Goal: Transaction & Acquisition: Purchase product/service

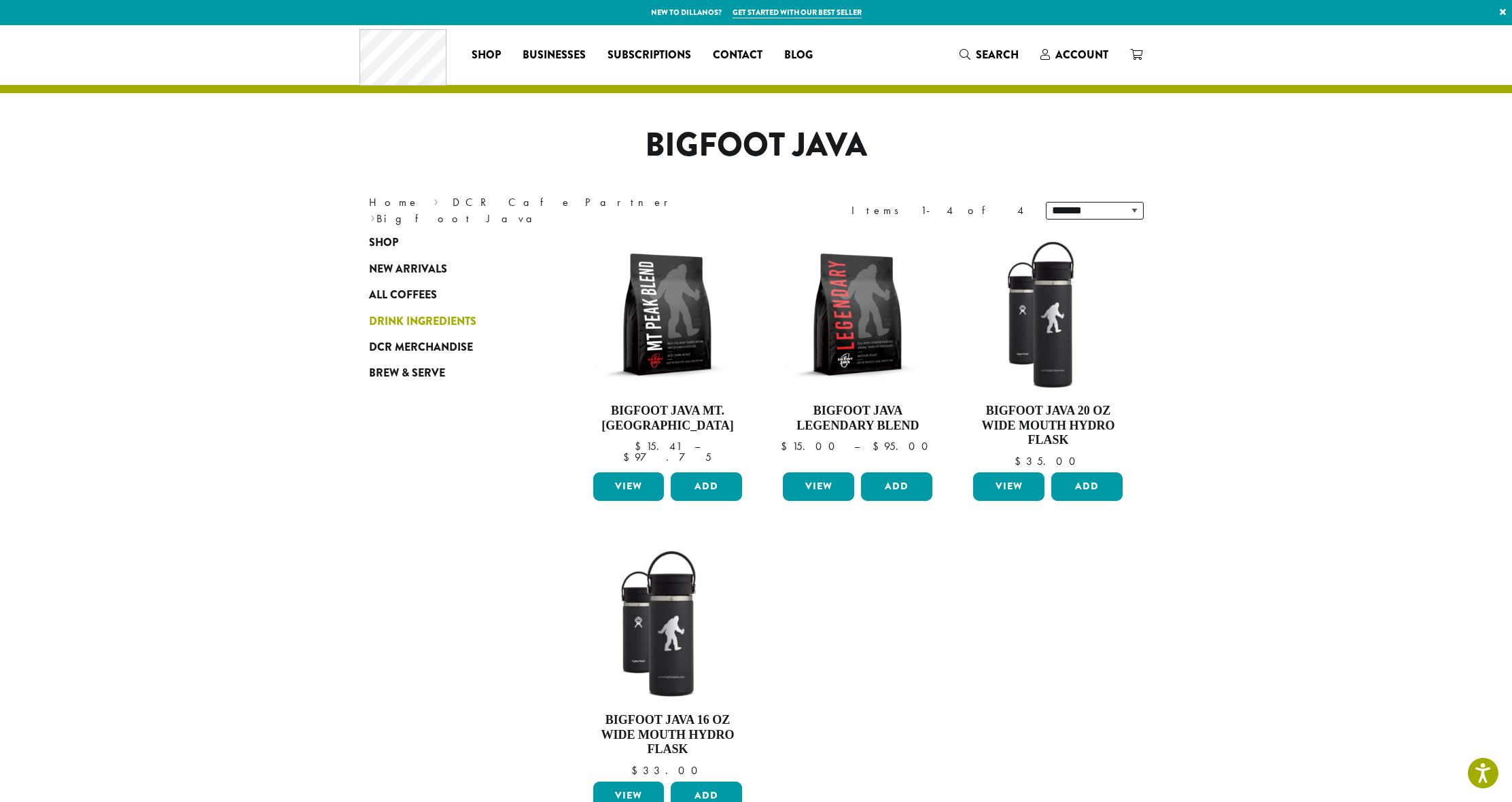
click at [379, 318] on span "Drink Ingredients" at bounding box center [422, 321] width 107 height 17
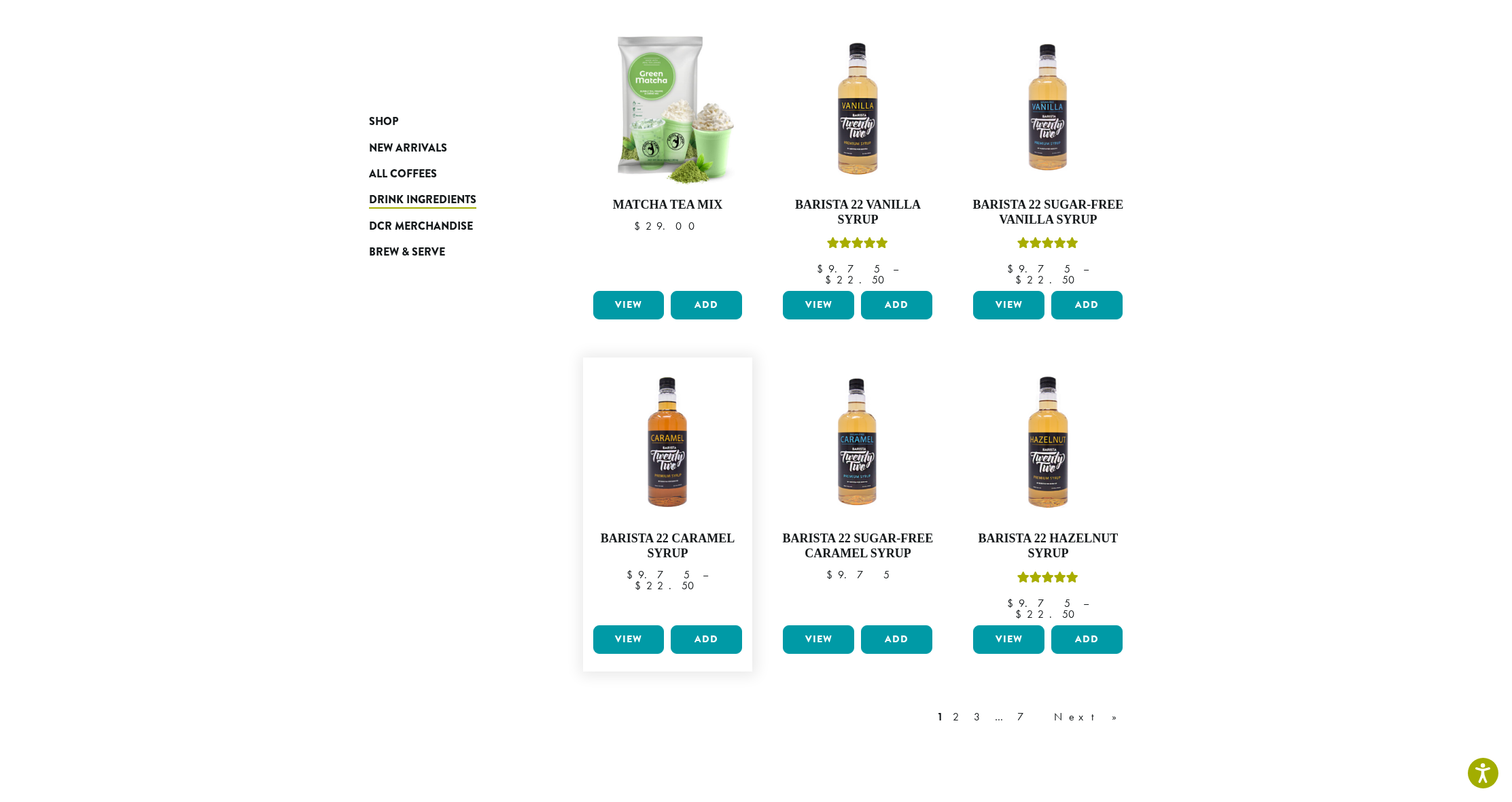
scroll to position [794, 0]
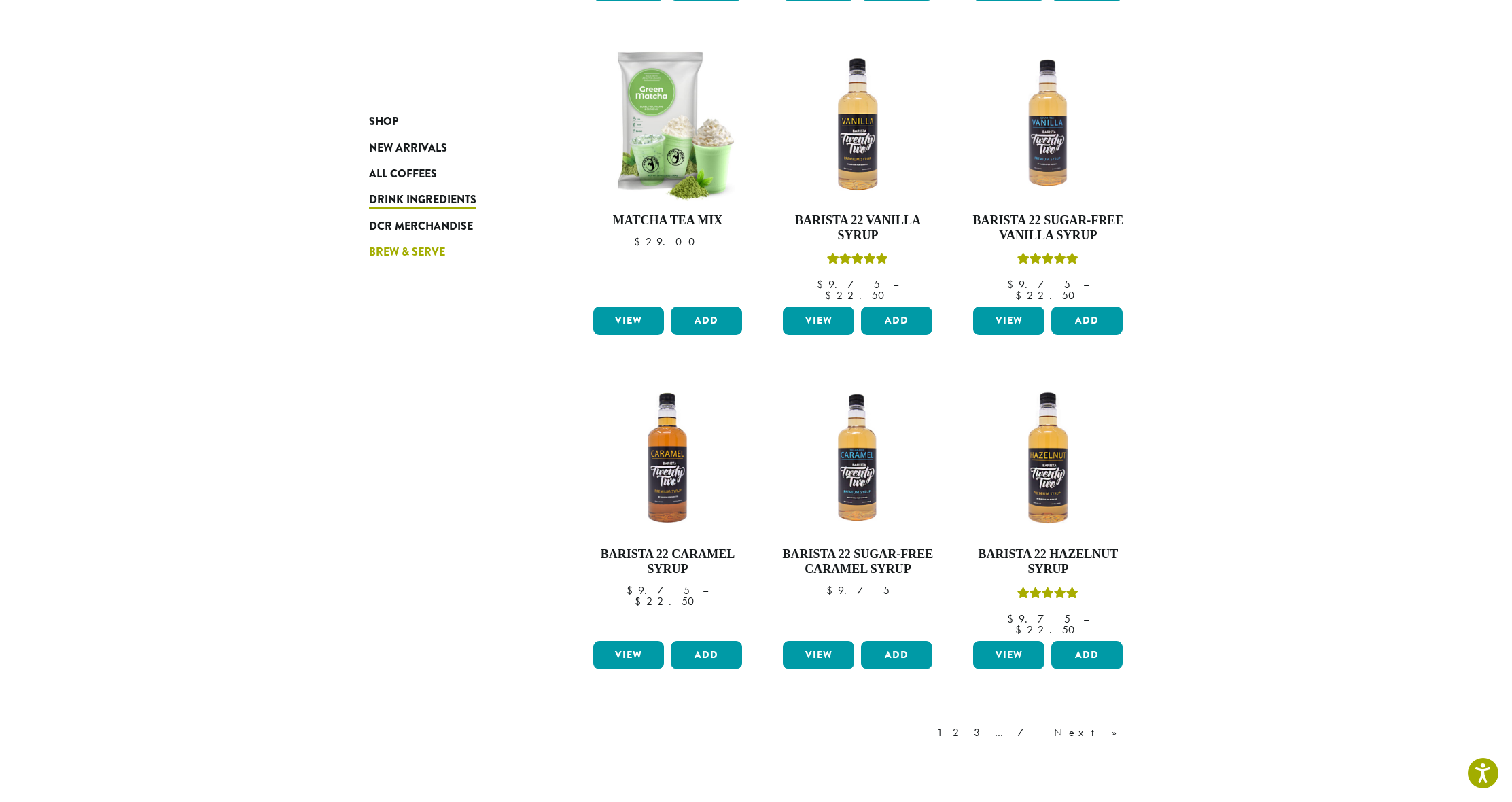
click at [411, 262] on link "Brew & Serve" at bounding box center [450, 251] width 163 height 26
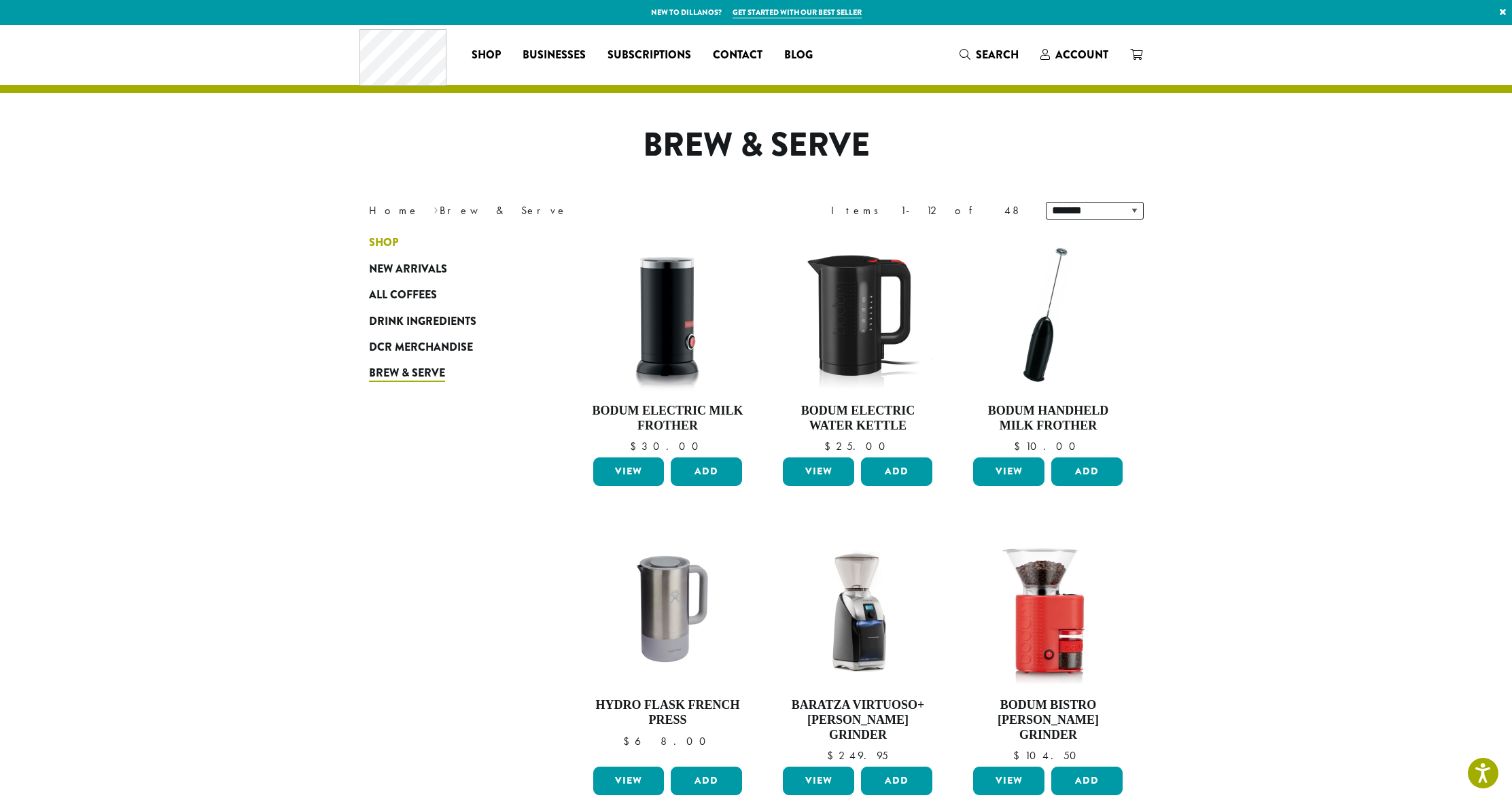
click at [402, 242] on link "Shop" at bounding box center [450, 242] width 163 height 26
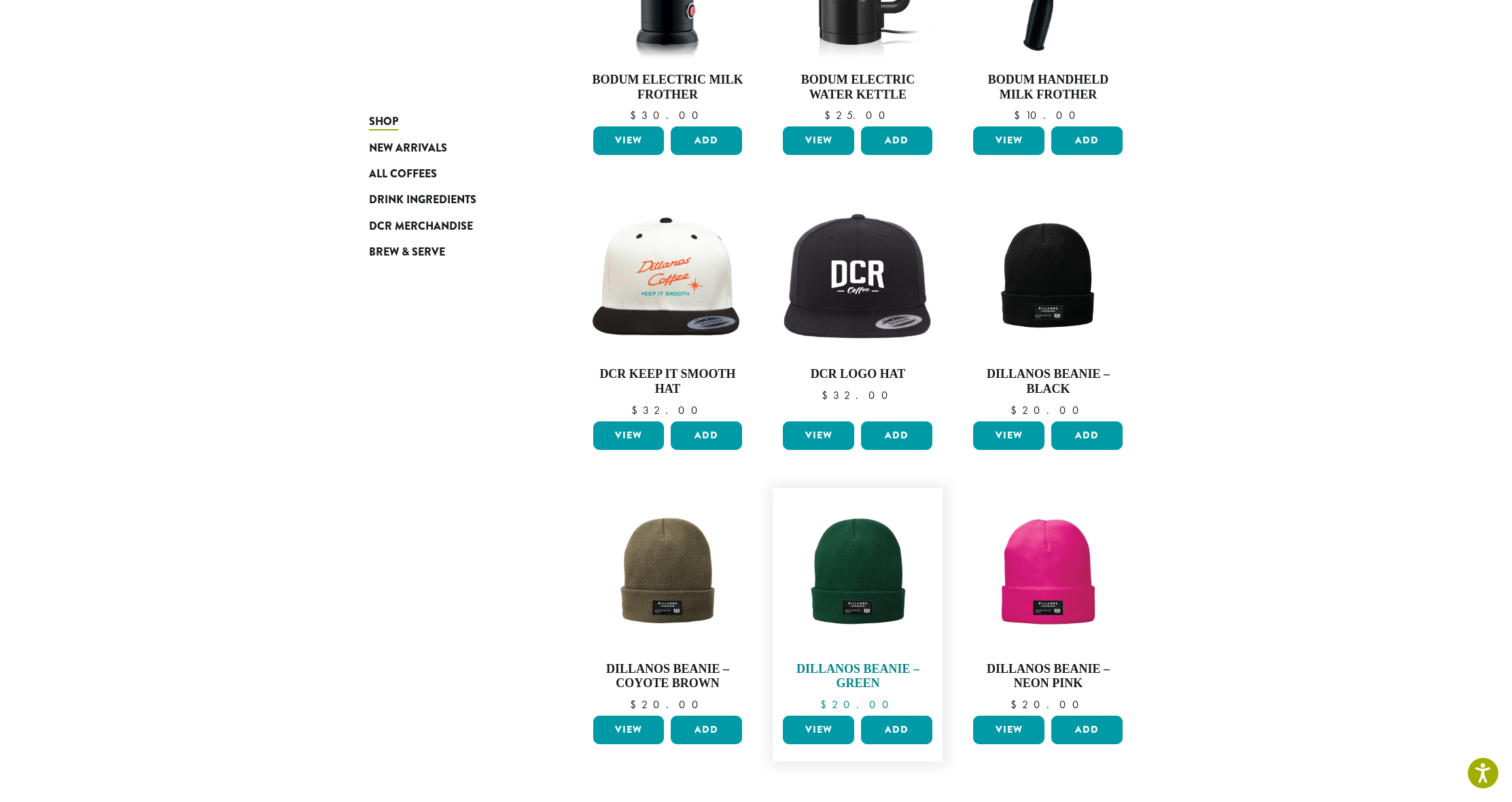
scroll to position [328, 0]
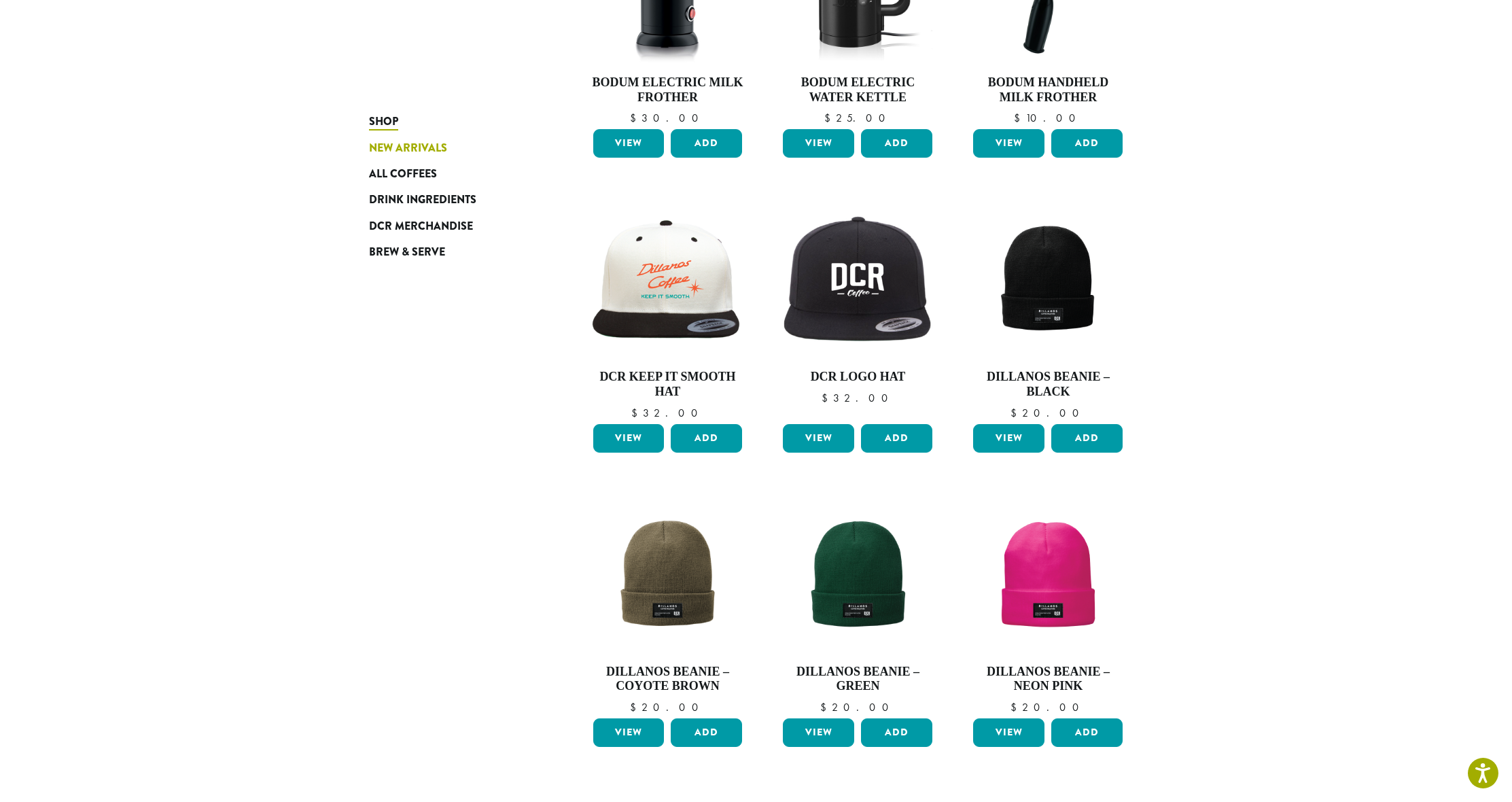
click at [420, 149] on span "New Arrivals" at bounding box center [408, 148] width 78 height 17
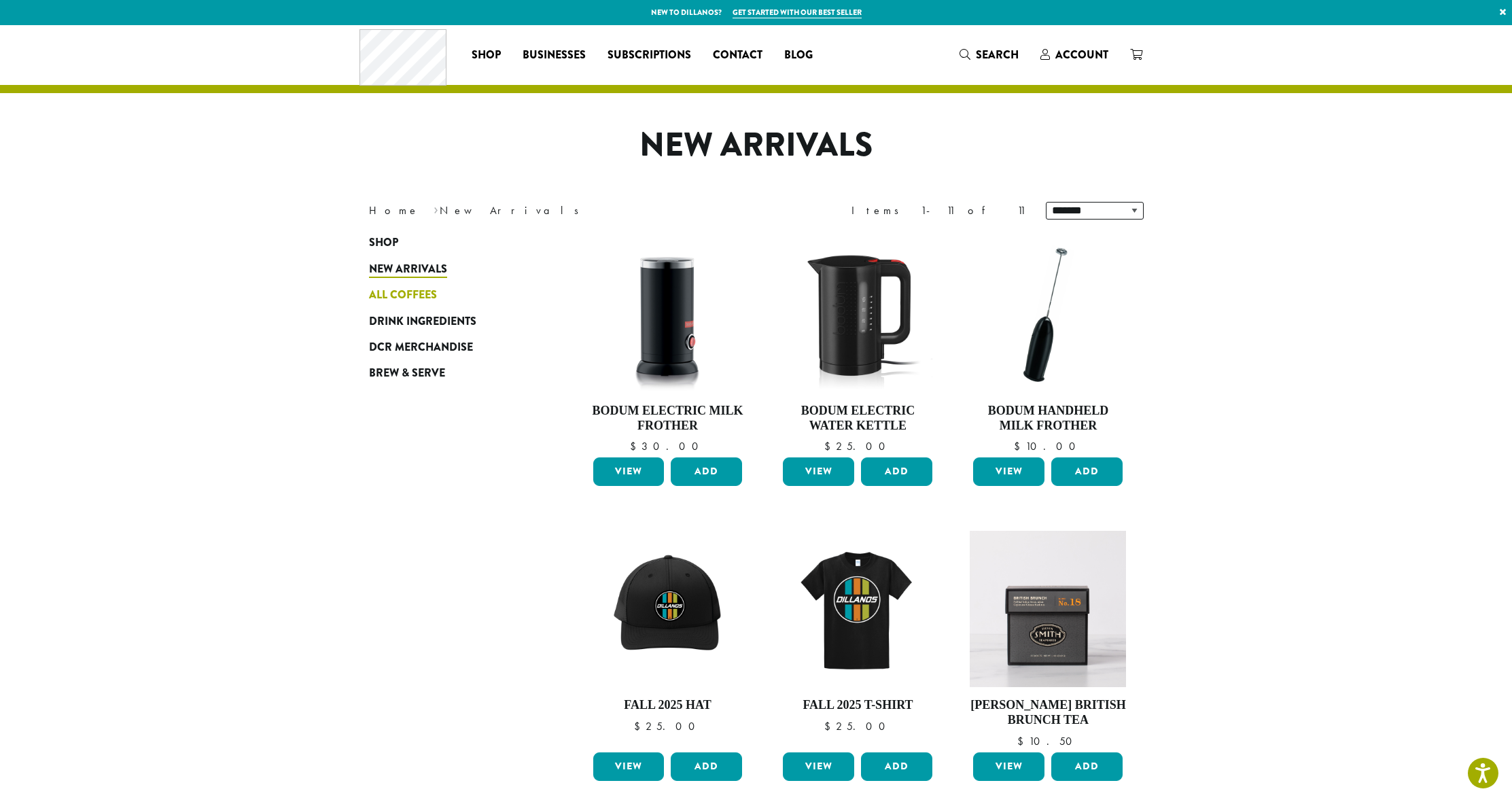
click at [375, 290] on span "All Coffees" at bounding box center [402, 295] width 68 height 17
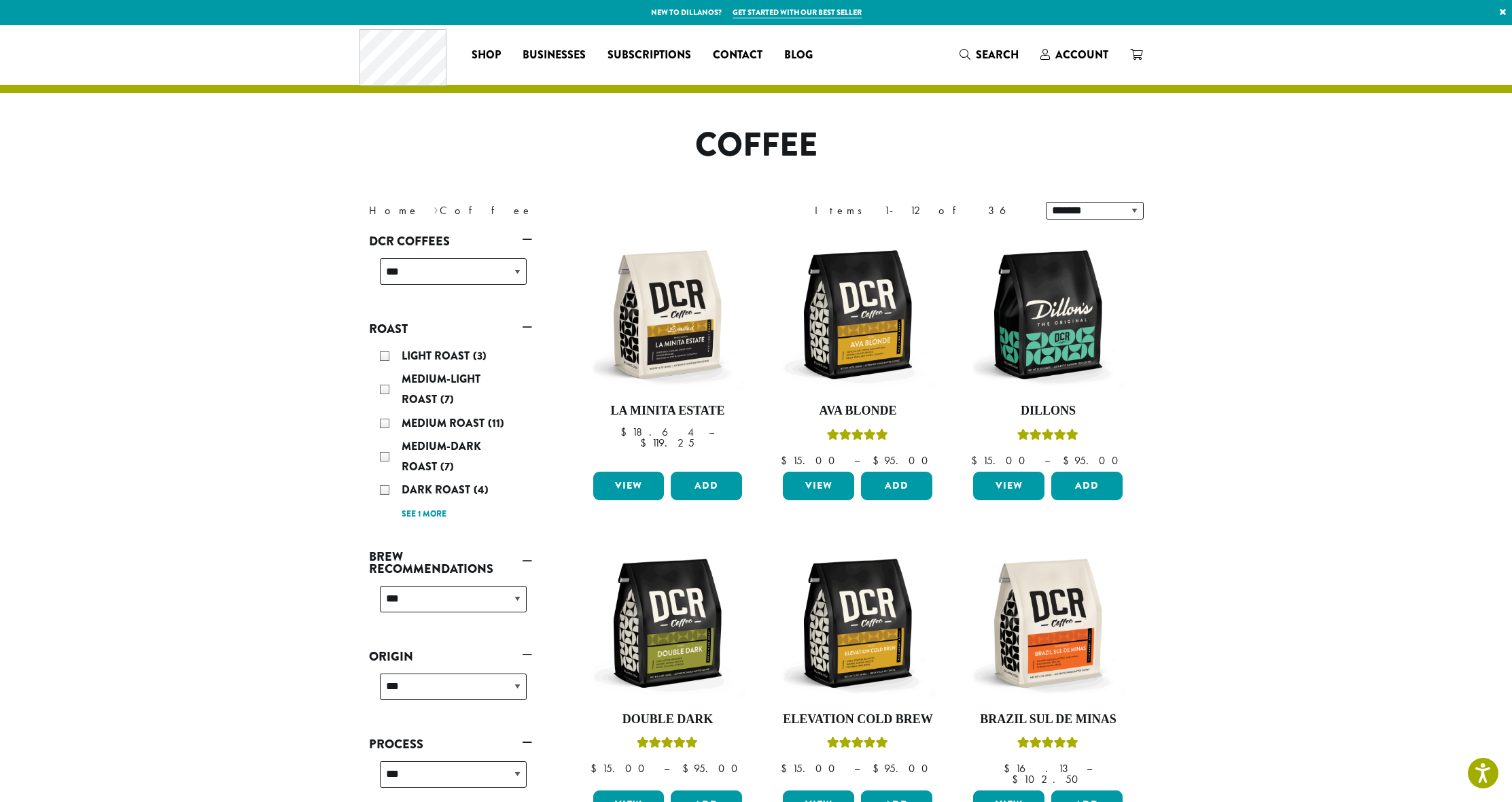
click at [546, 10] on p "New to Dillanos? Get started with our best seller ×" at bounding box center [756, 12] width 1512 height 25
